Goal: Task Accomplishment & Management: Manage account settings

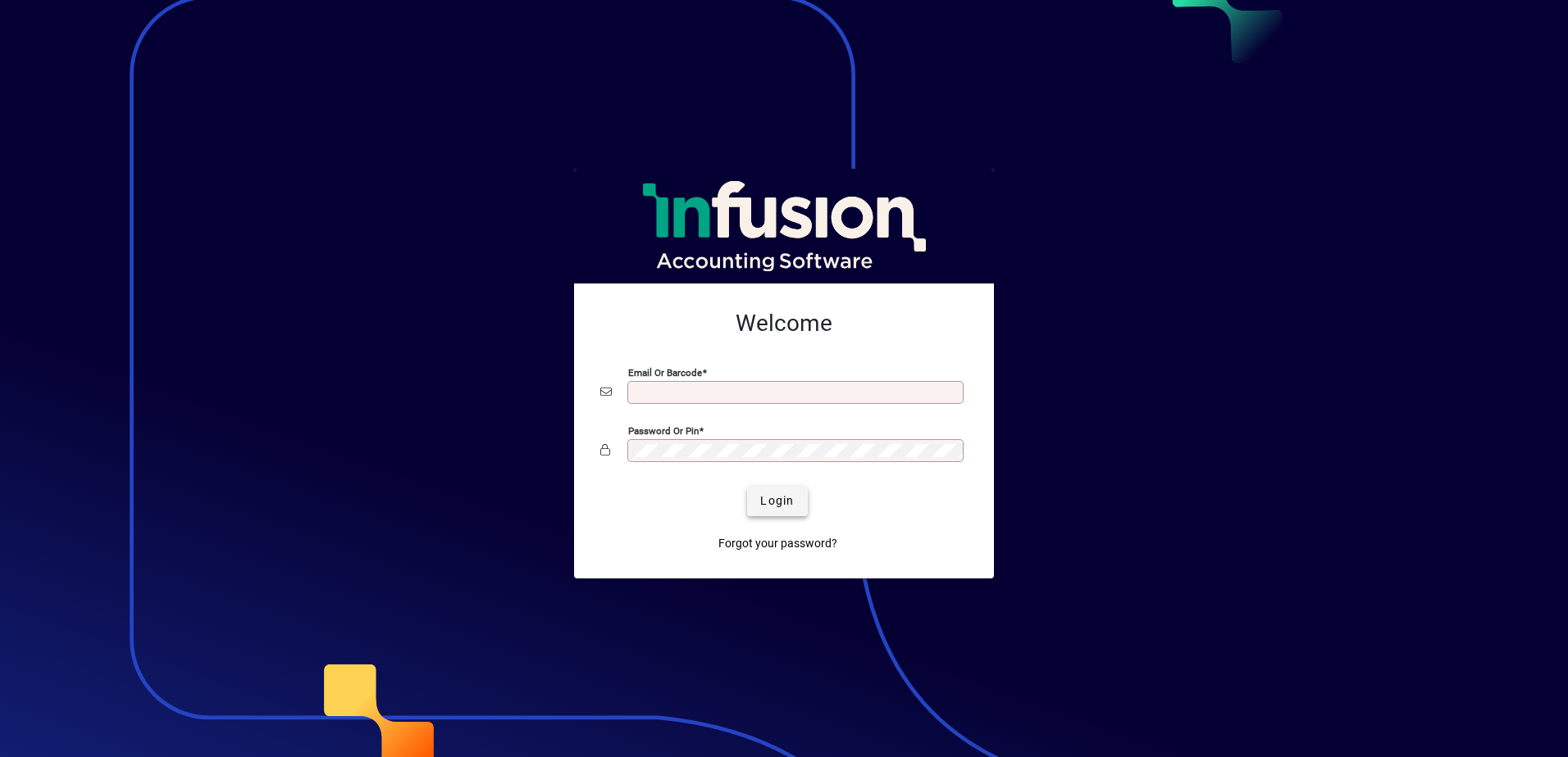
type input "**********"
click at [777, 504] on span "Login" at bounding box center [777, 501] width 34 height 17
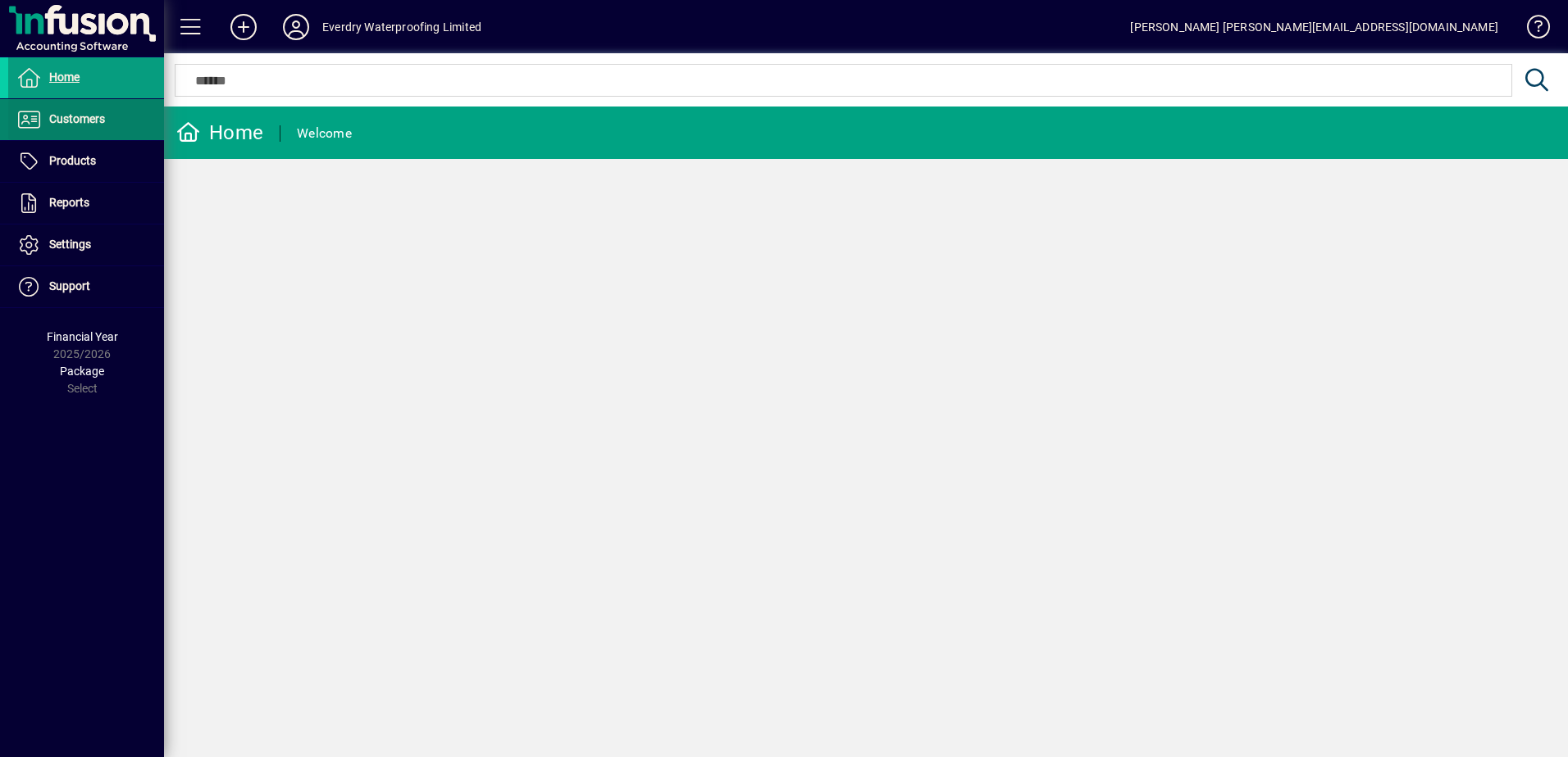
click at [81, 116] on span "Customers" at bounding box center [76, 119] width 56 height 13
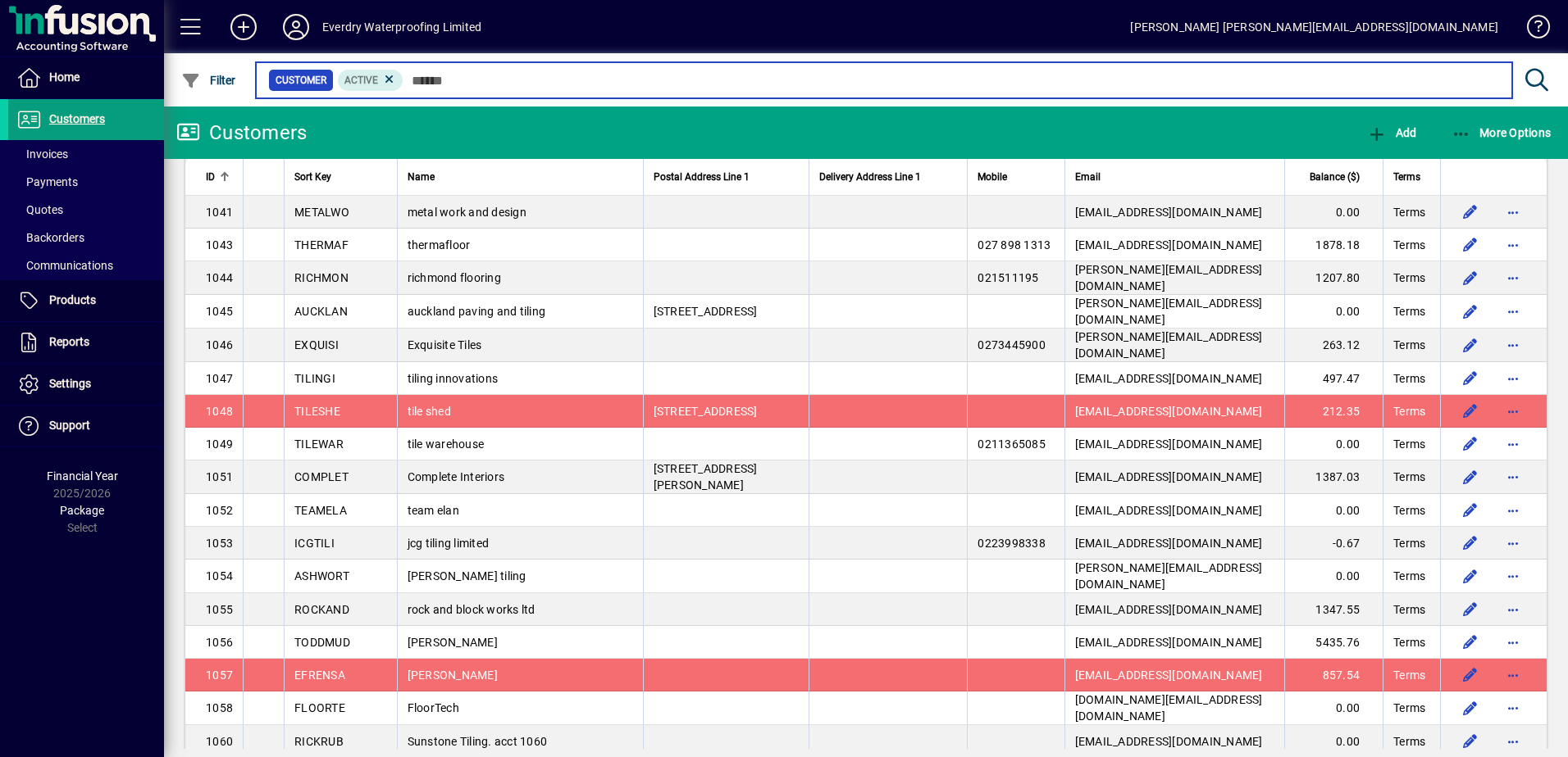
scroll to position [1406, 0]
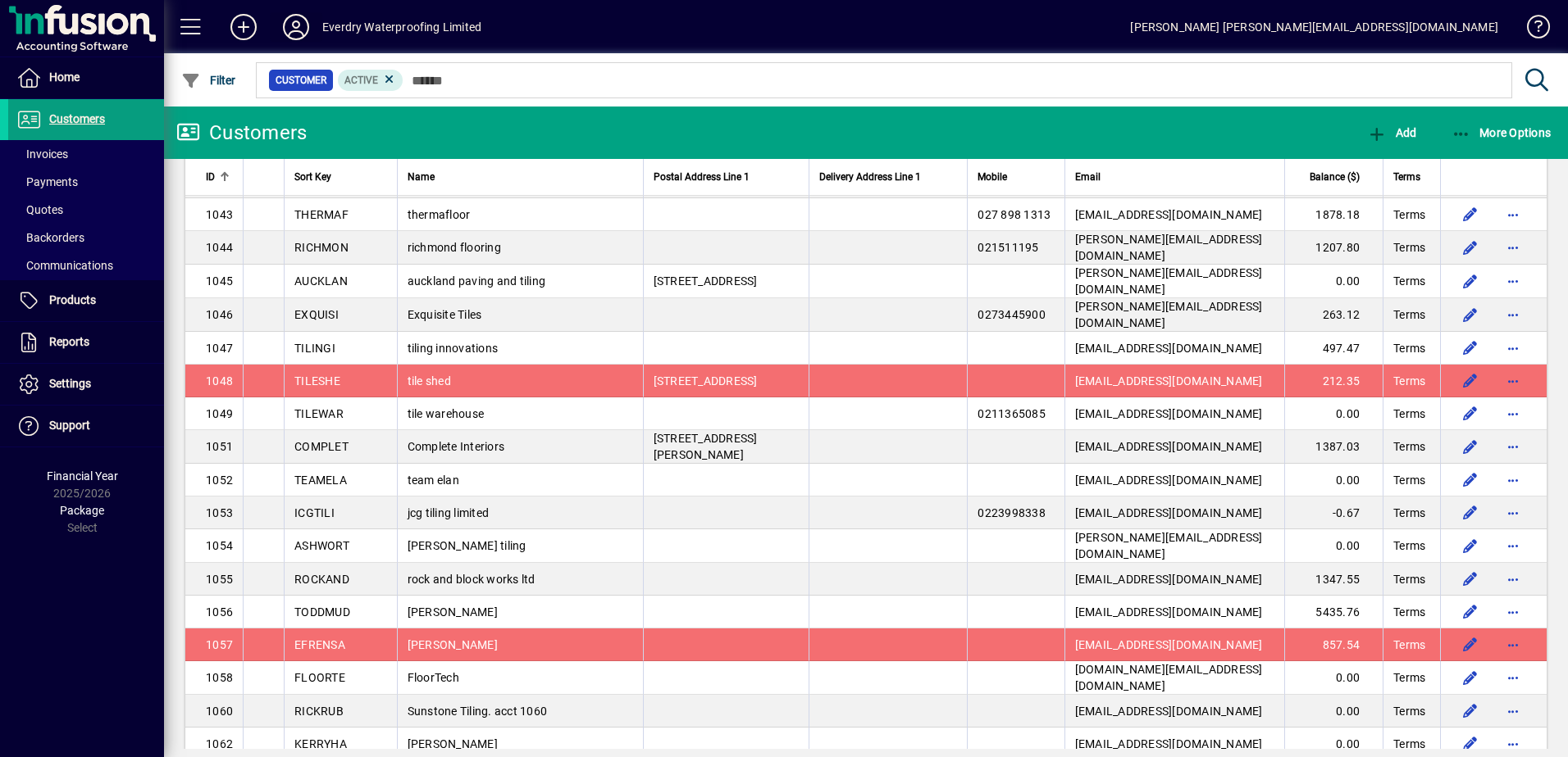
click at [298, 32] on icon at bounding box center [296, 27] width 33 height 27
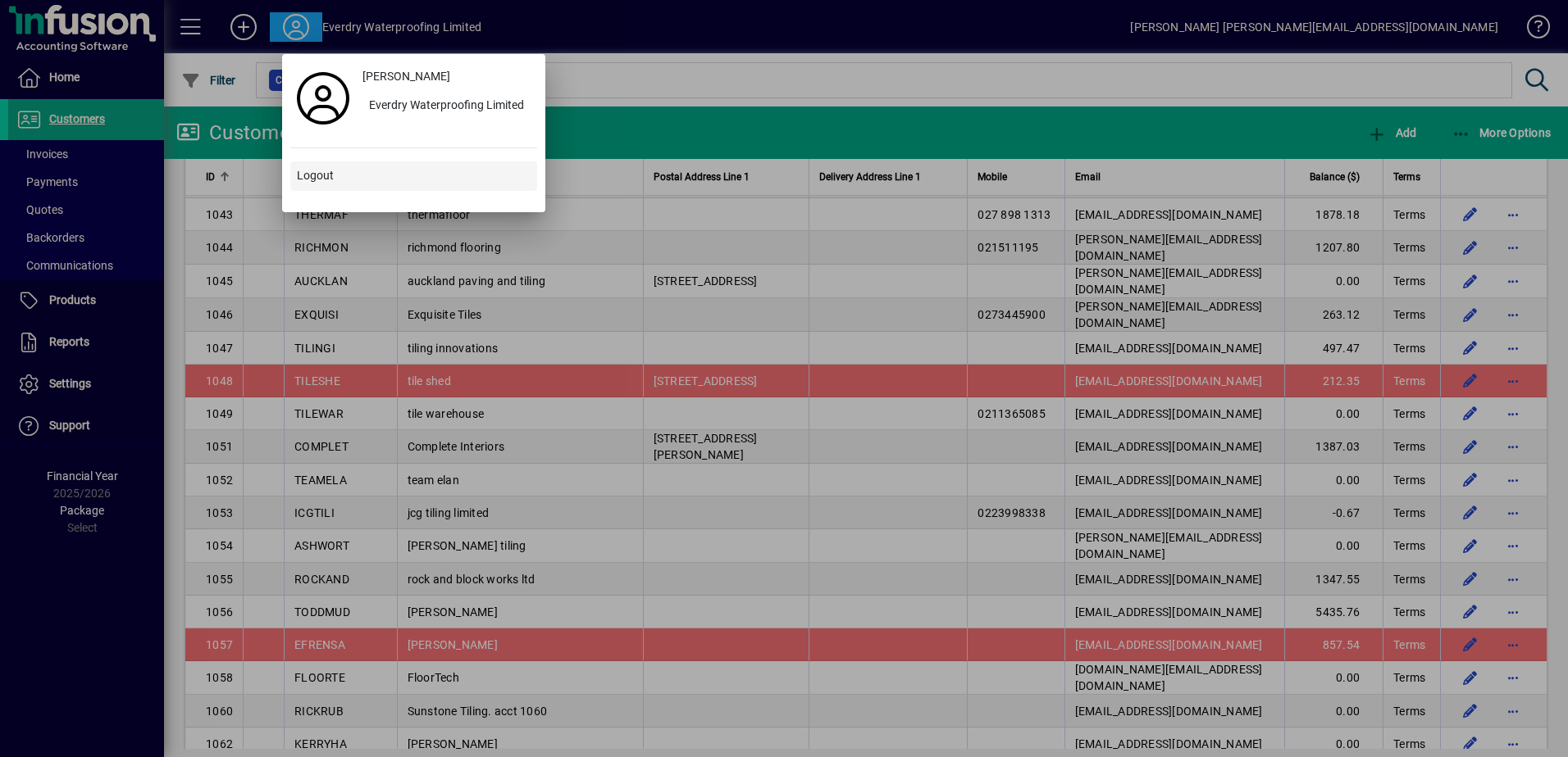
click at [324, 173] on span "Logout" at bounding box center [315, 176] width 37 height 17
